Goal: Transaction & Acquisition: Subscribe to service/newsletter

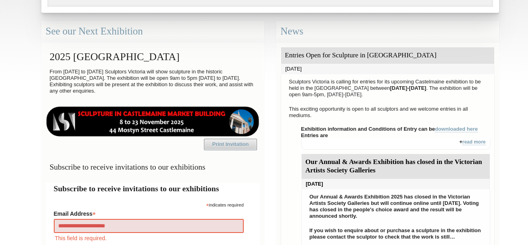
type input "**********"
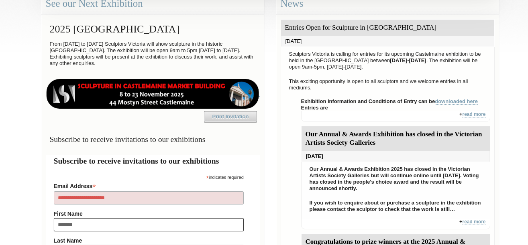
type input "*******"
type input "**********"
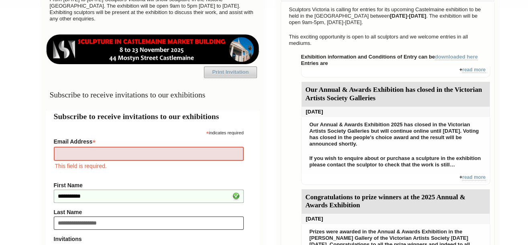
type input "**********"
